Goal: Check status: Check status

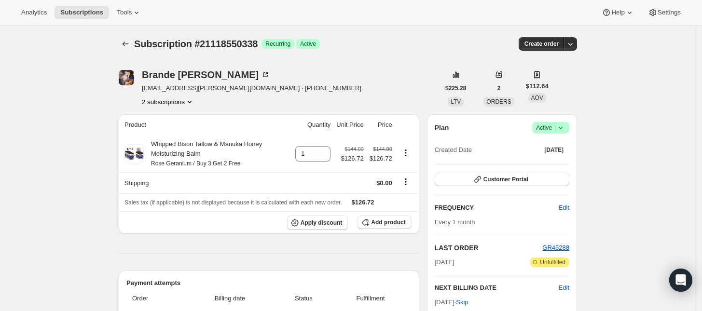
click at [178, 99] on button "2 subscriptions" at bounding box center [168, 102] width 53 height 10
click at [182, 114] on button "21118517570" at bounding box center [171, 119] width 73 height 15
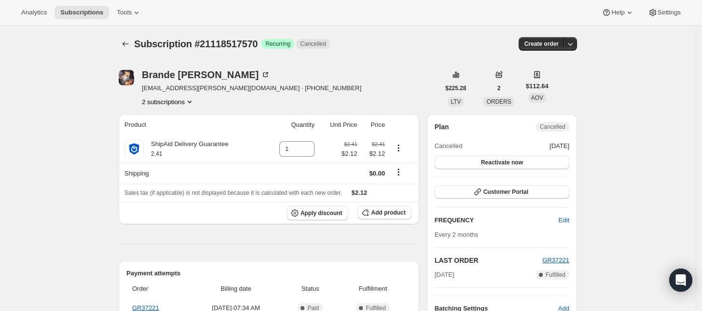
click at [184, 101] on button "2 subscriptions" at bounding box center [168, 102] width 53 height 10
click at [181, 132] on span "21118550338" at bounding box center [171, 137] width 67 height 10
